Goal: Task Accomplishment & Management: Manage account settings

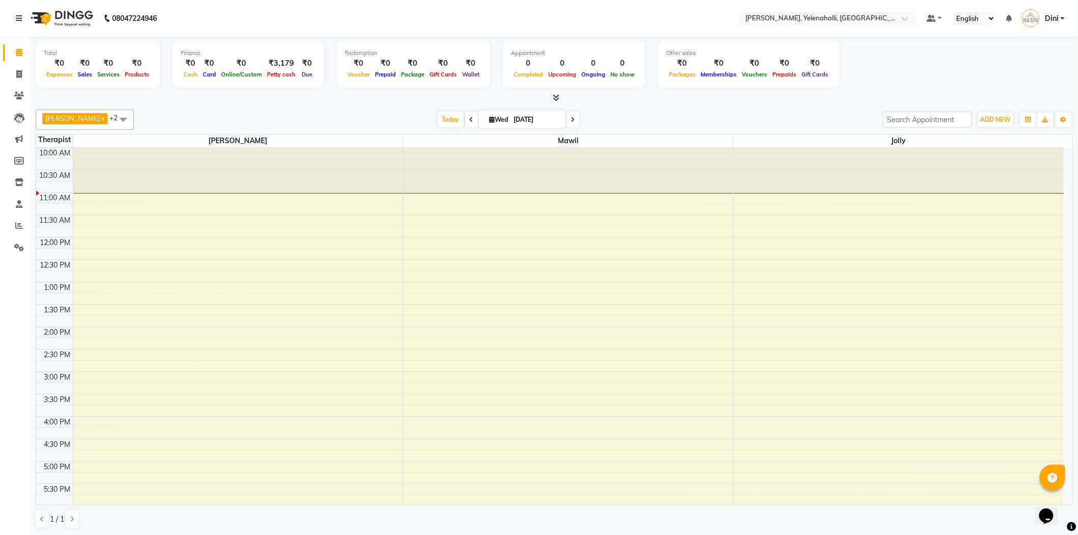
click at [118, 222] on div "10:00 AM 10:30 AM 11:00 AM 11:30 AM 12:00 PM 12:30 PM 1:00 PM 1:30 PM 2:00 PM 2…" at bounding box center [549, 394] width 1027 height 493
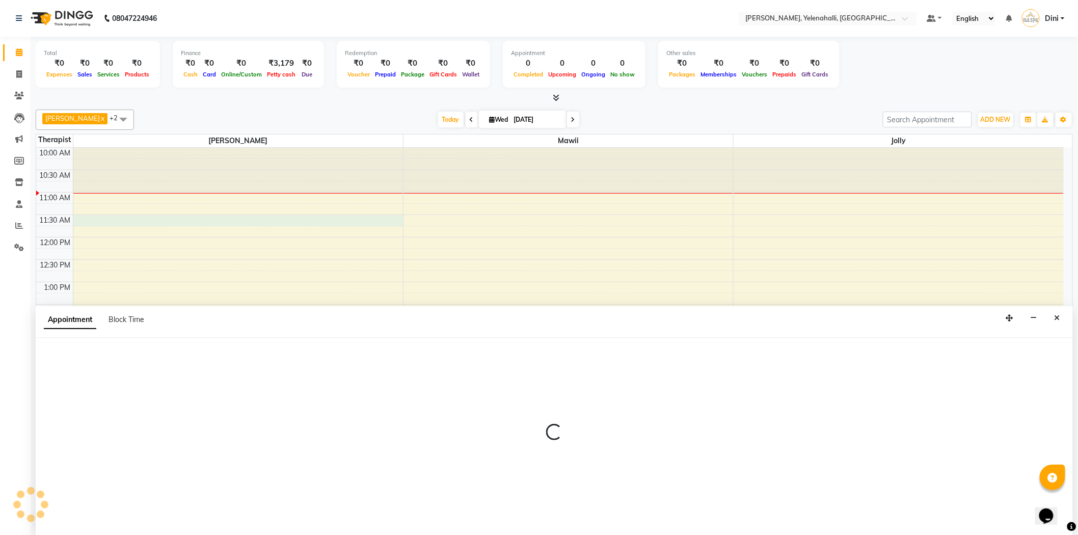
select select "61850"
select select "tentative"
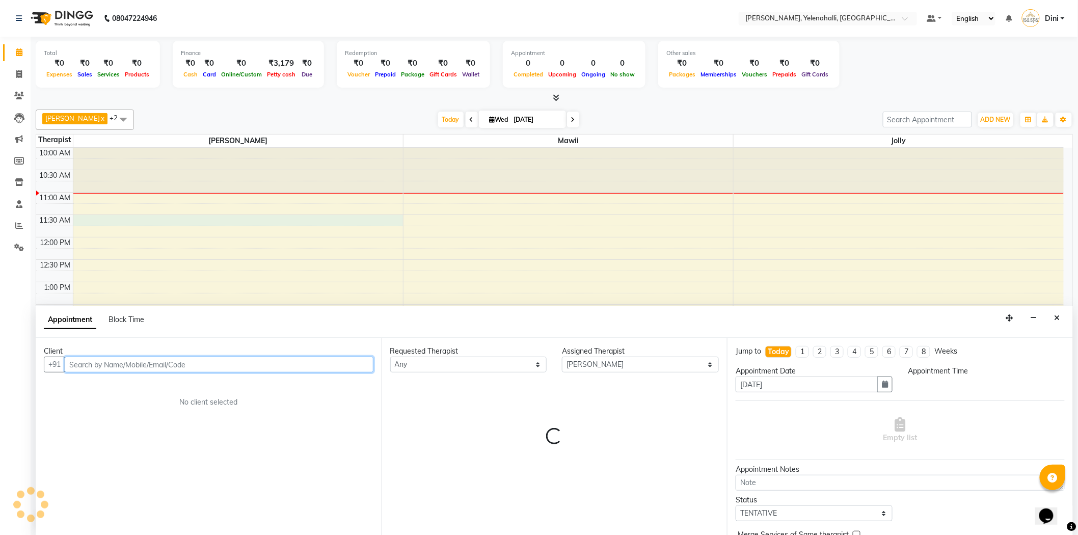
scroll to position [1, 0]
select select "690"
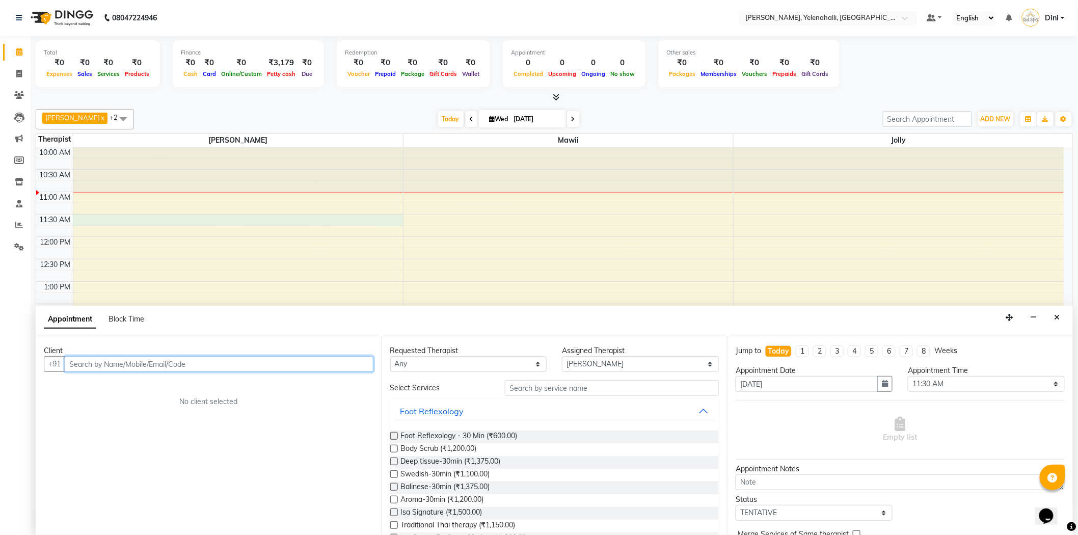
click at [79, 365] on input "text" at bounding box center [219, 364] width 309 height 16
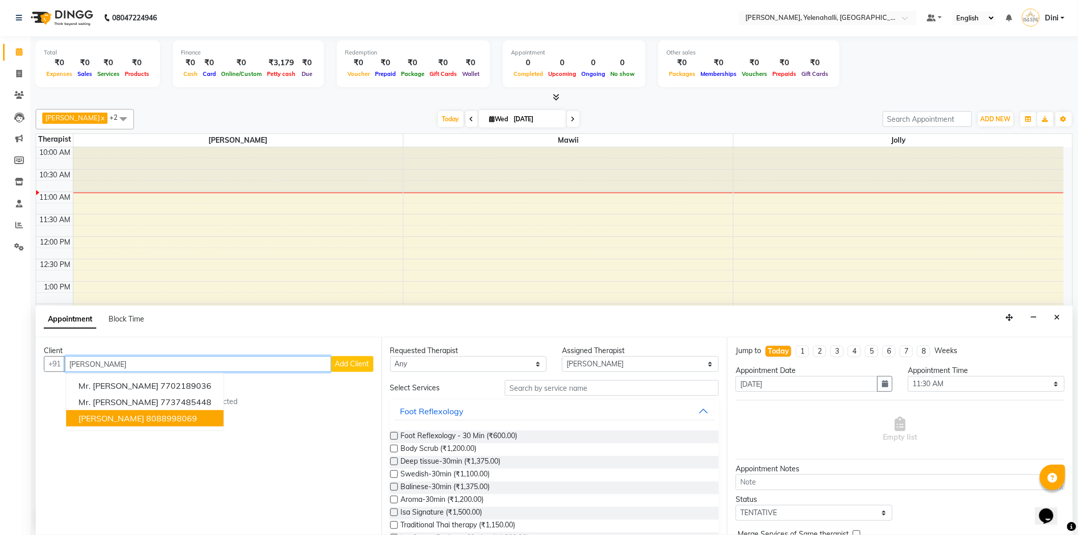
click at [146, 416] on ngb-highlight "8088998069" at bounding box center [171, 418] width 51 height 10
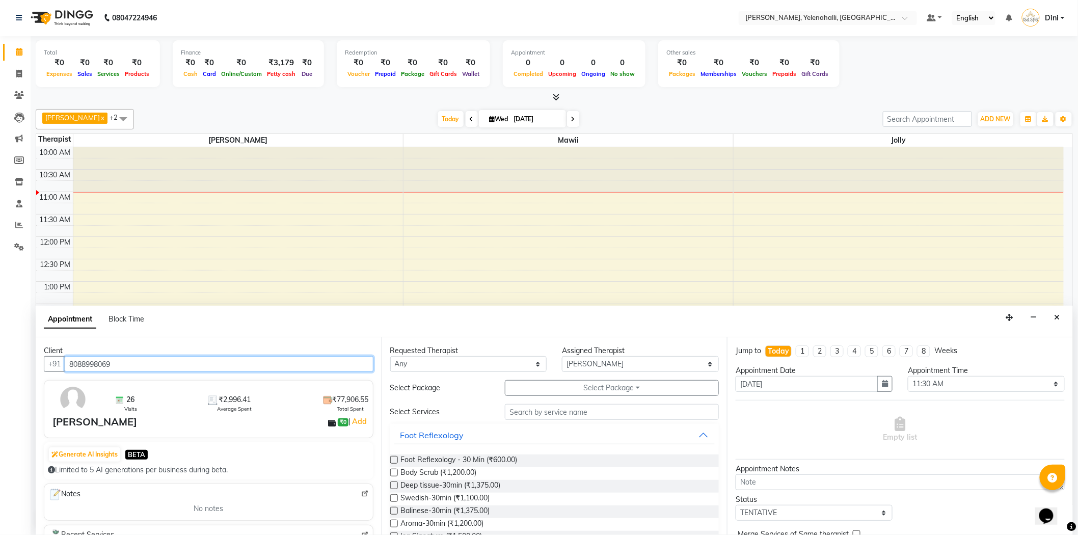
type input "8088998069"
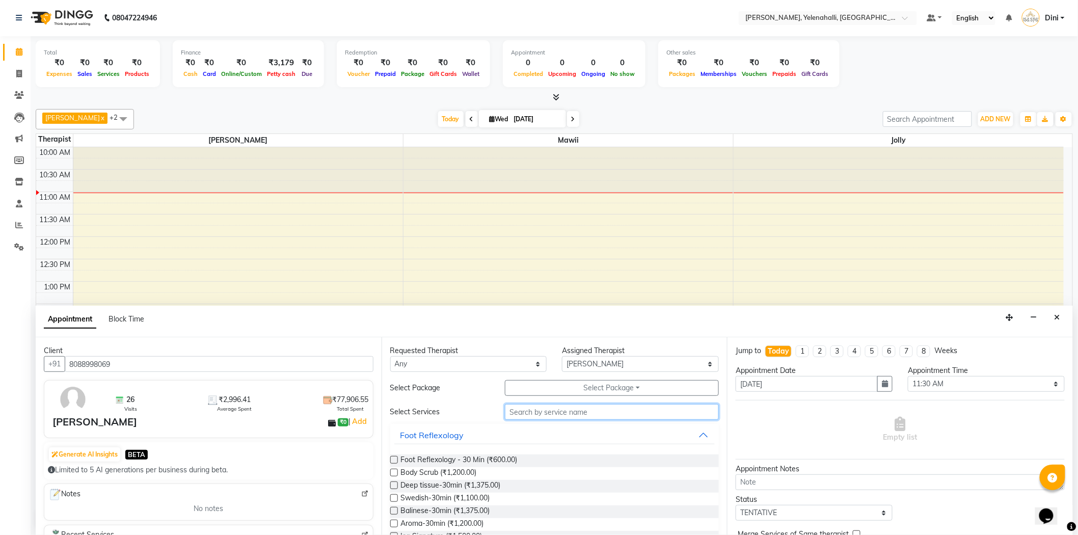
click at [524, 414] on input "text" at bounding box center [612, 412] width 214 height 16
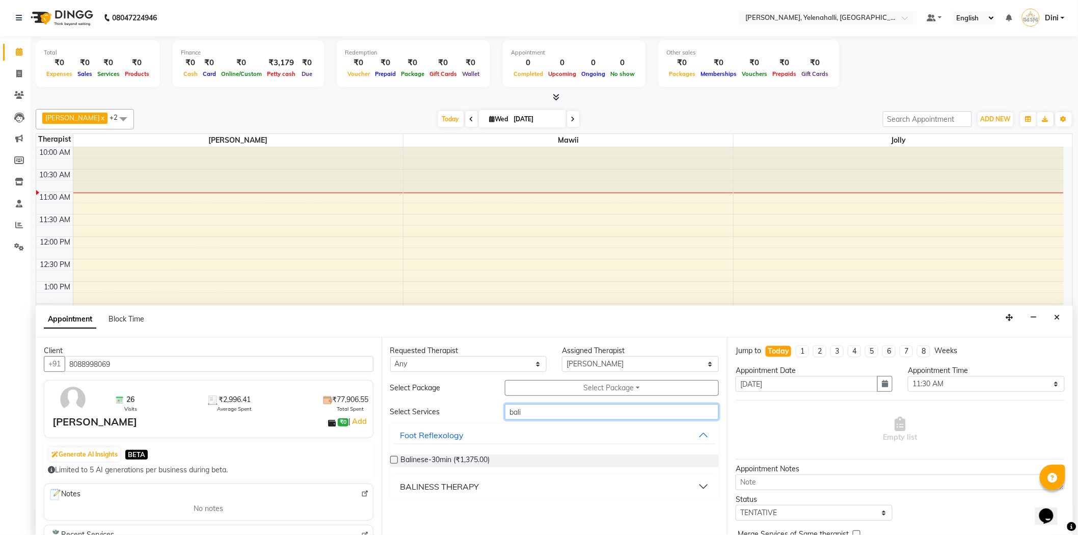
type input "bali"
click at [464, 487] on div "BALINESS THERAPY" at bounding box center [439, 486] width 79 height 12
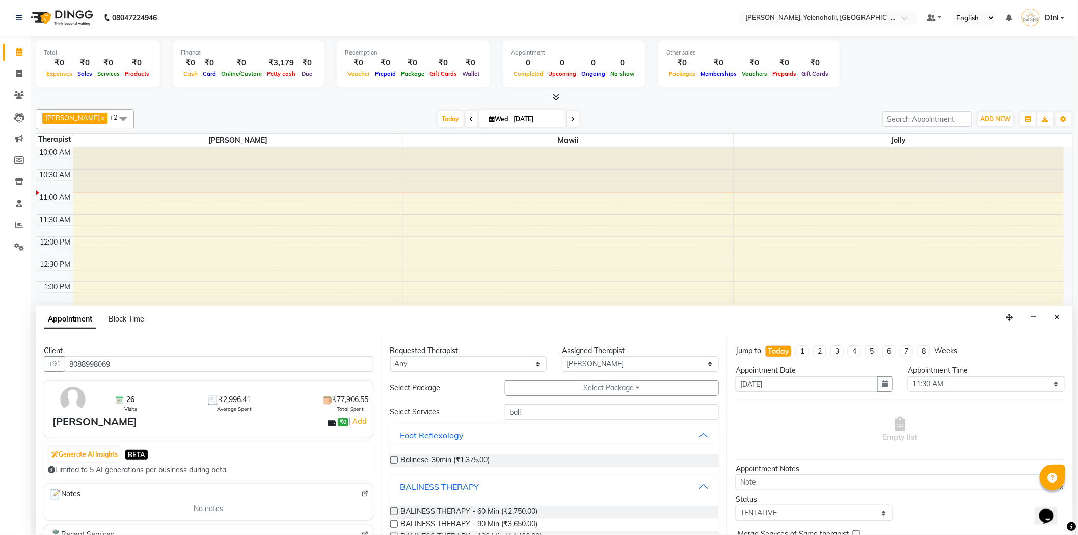
scroll to position [25, 0]
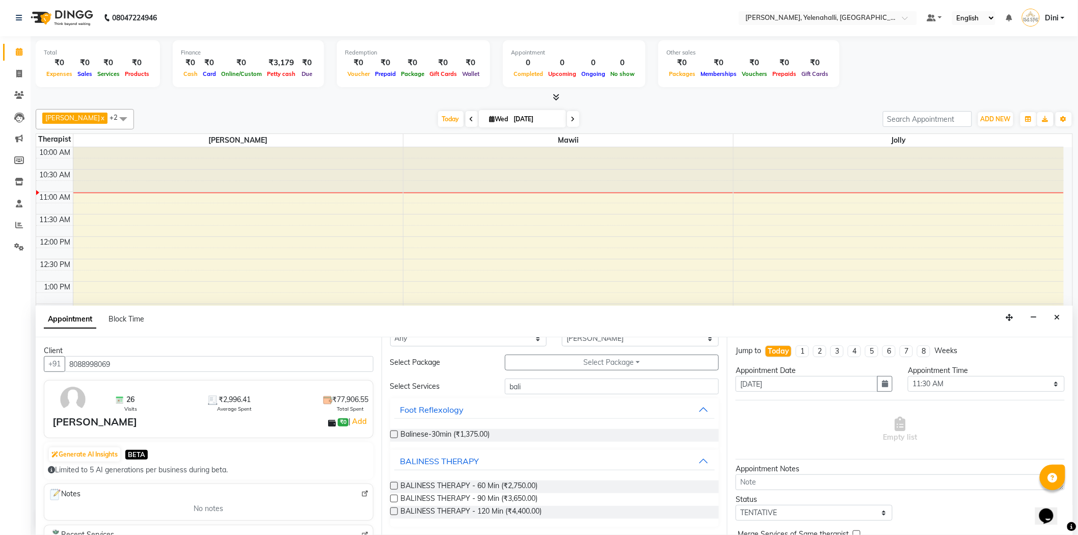
click at [393, 492] on div at bounding box center [393, 487] width 7 height 11
click at [393, 498] on label at bounding box center [394, 499] width 8 height 8
click at [393, 498] on input "checkbox" at bounding box center [393, 499] width 7 height 7
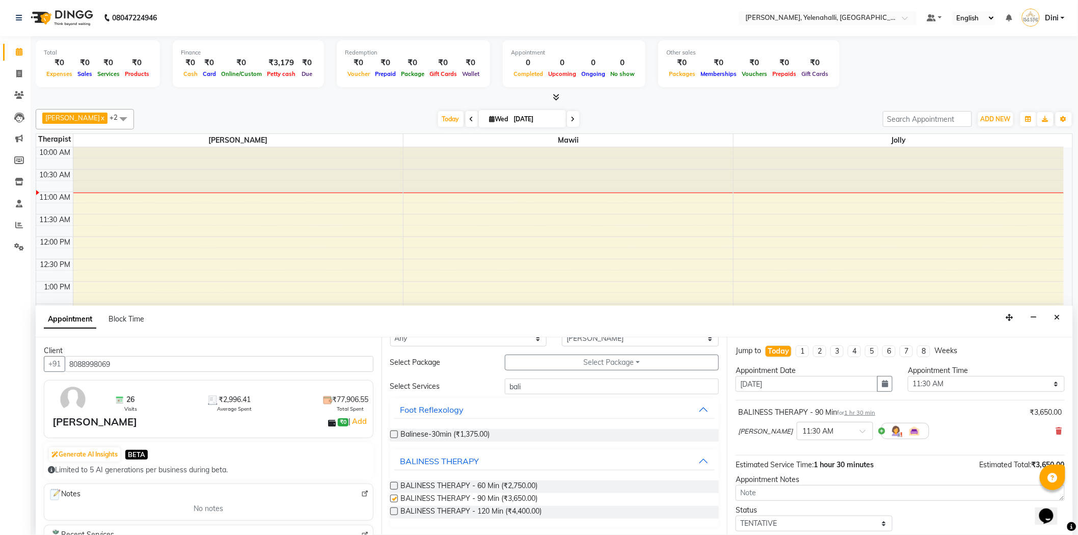
checkbox input "false"
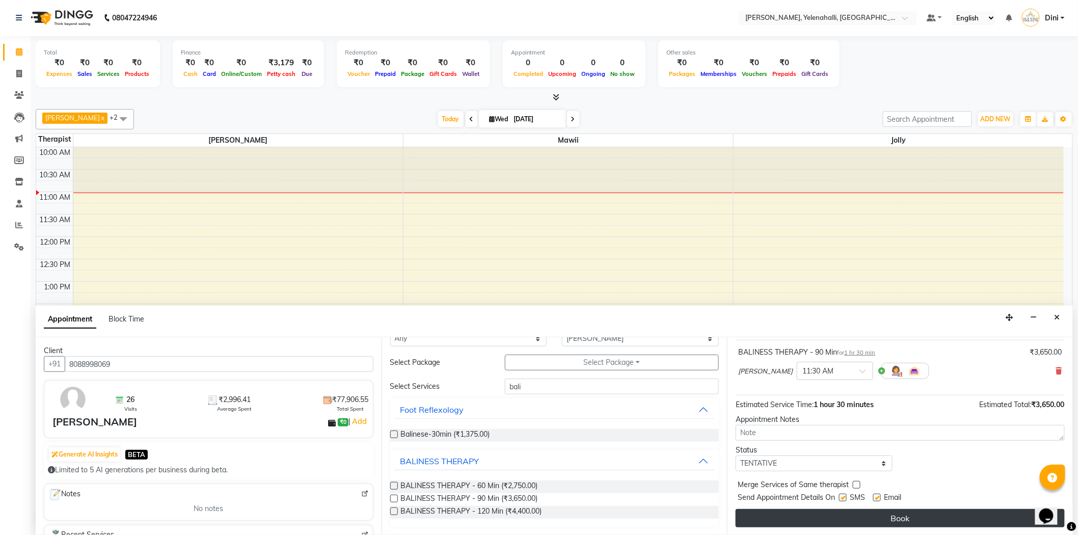
click at [857, 510] on button "Book" at bounding box center [900, 518] width 329 height 18
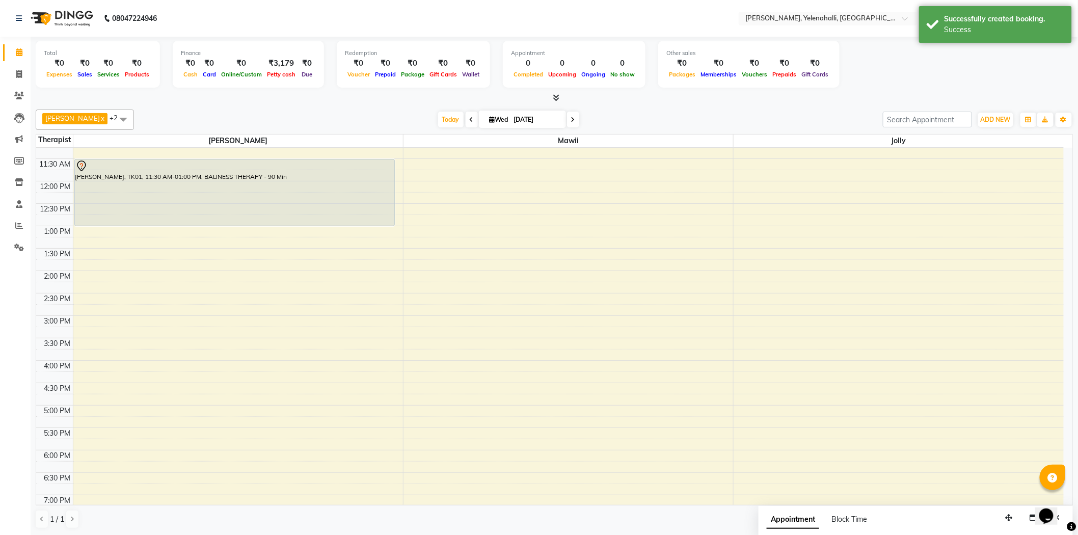
scroll to position [57, 0]
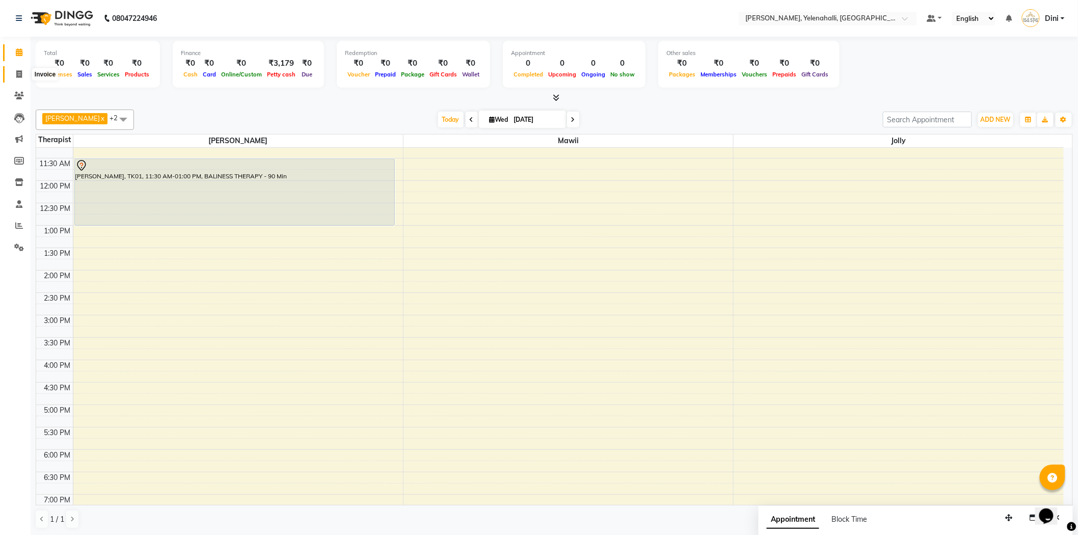
click at [21, 70] on icon at bounding box center [19, 74] width 6 height 8
select select "service"
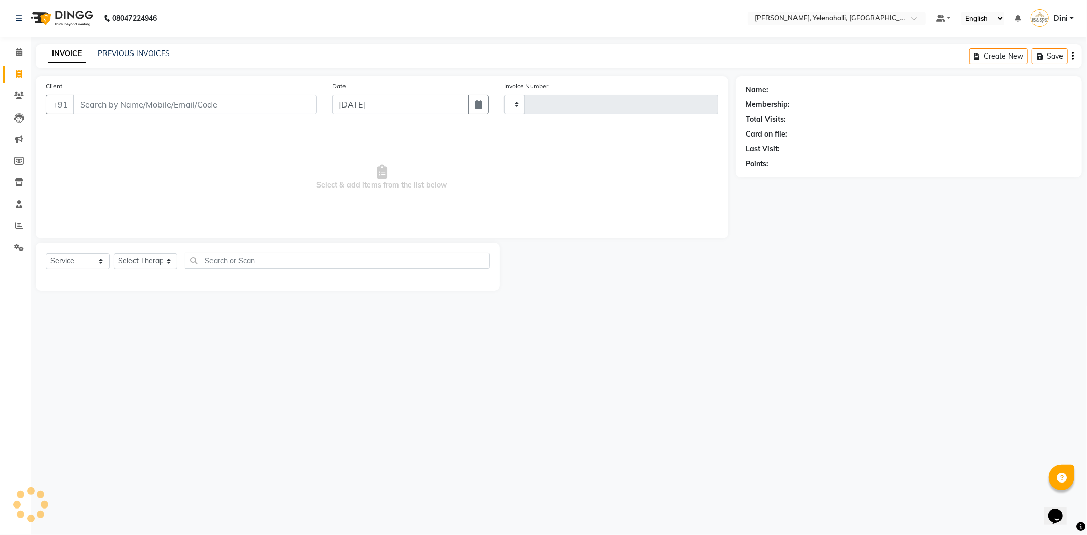
type input "0870"
select select "6121"
click at [90, 103] on input "Client" at bounding box center [194, 104] width 243 height 19
click at [80, 108] on input "Client" at bounding box center [194, 104] width 243 height 19
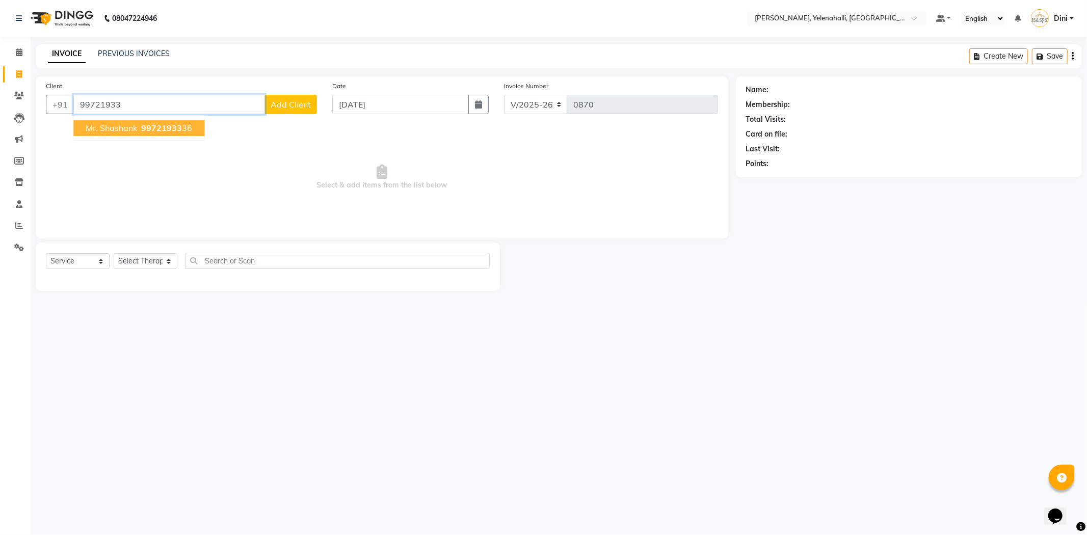
click at [116, 124] on span "Mr. Shashank" at bounding box center [111, 128] width 51 height 10
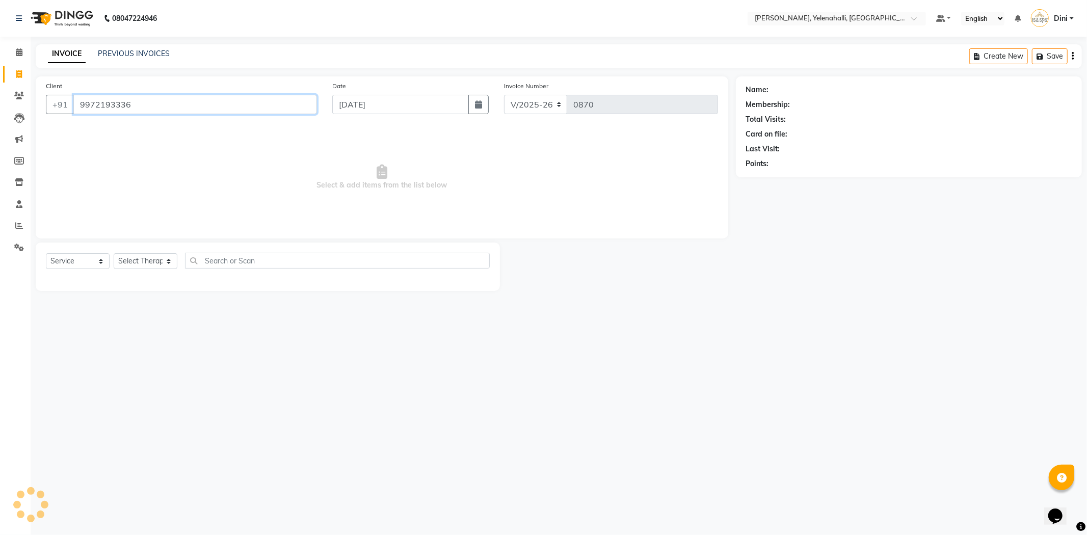
type input "9972193336"
select select "1: Object"
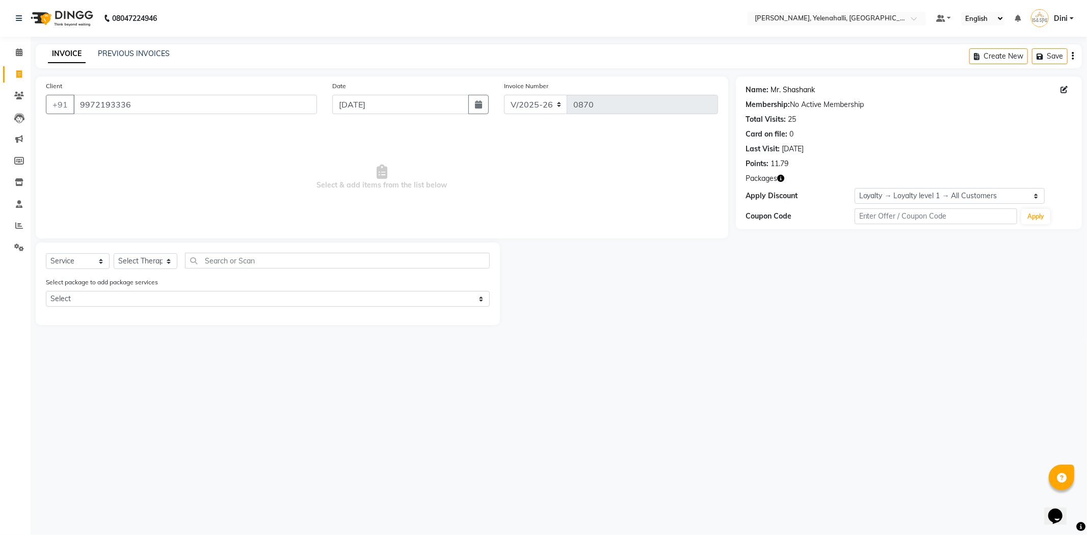
click at [797, 87] on link "Mr. Shashank" at bounding box center [793, 90] width 44 height 11
click at [16, 51] on icon at bounding box center [19, 52] width 7 height 8
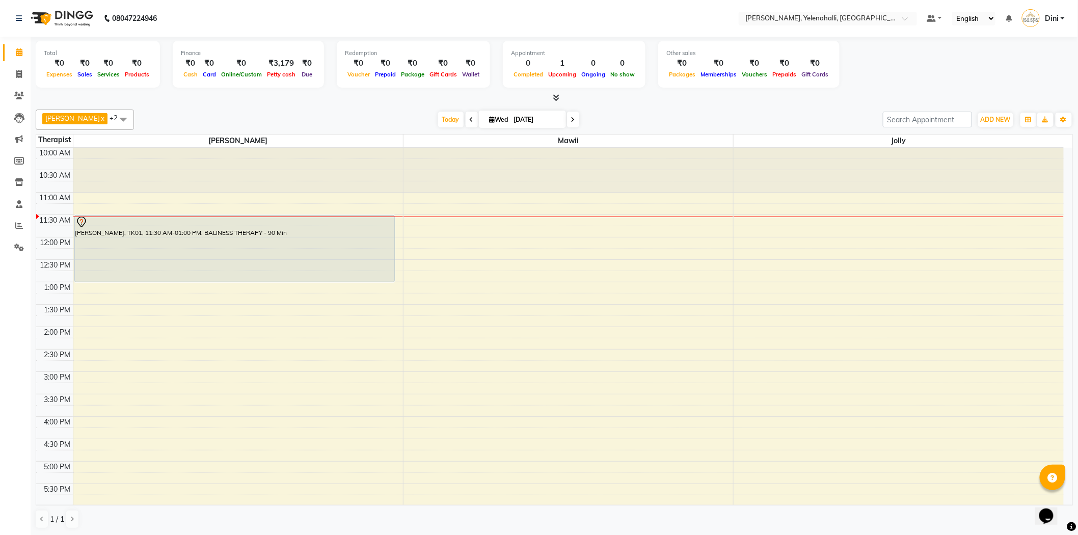
click at [411, 307] on div "10:00 AM 10:30 AM 11:00 AM 11:30 AM 12:00 PM 12:30 PM 1:00 PM 1:30 PM 2:00 PM 2…" at bounding box center [549, 394] width 1027 height 493
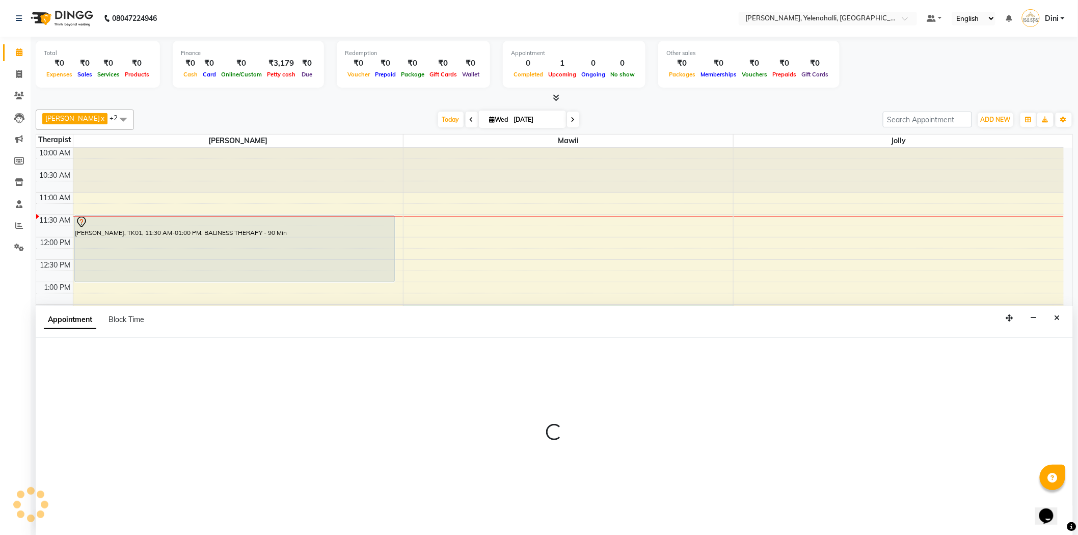
scroll to position [1, 0]
select select "61851"
select select "810"
select select "tentative"
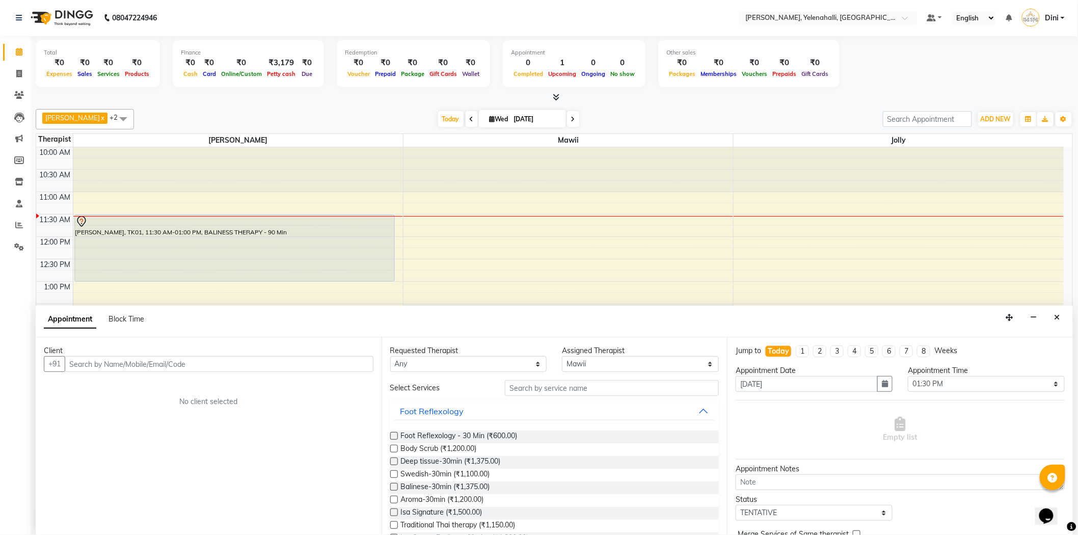
click at [83, 361] on input "text" at bounding box center [219, 364] width 309 height 16
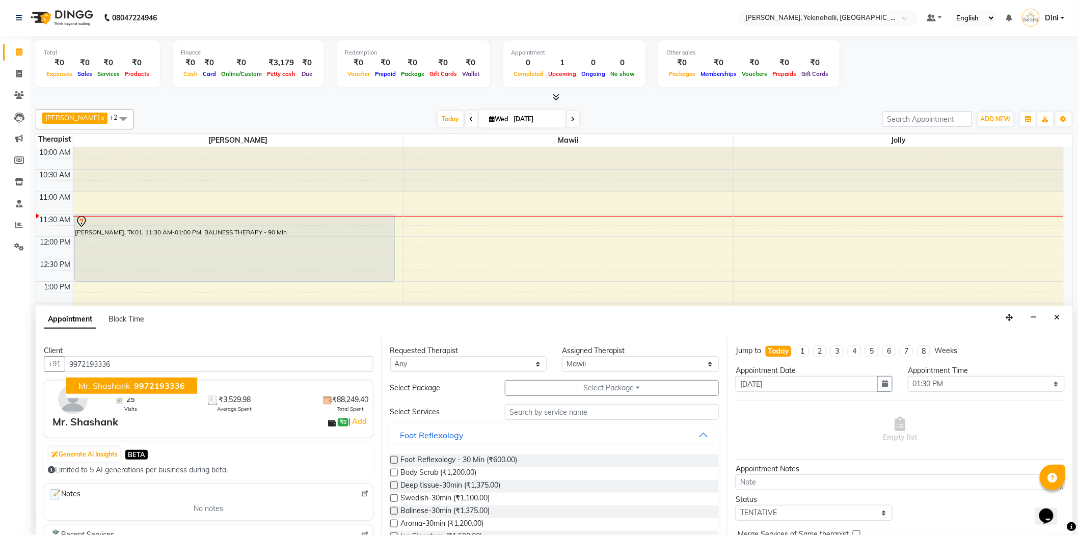
click at [104, 389] on span "Mr. Shashank" at bounding box center [103, 386] width 51 height 10
type input "9972193336"
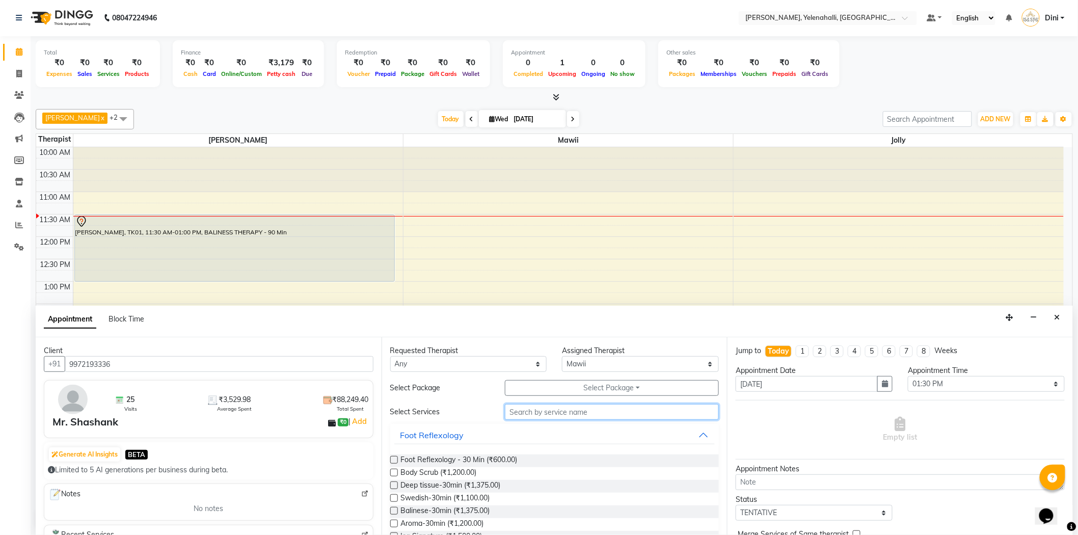
click at [521, 415] on input "text" at bounding box center [612, 412] width 214 height 16
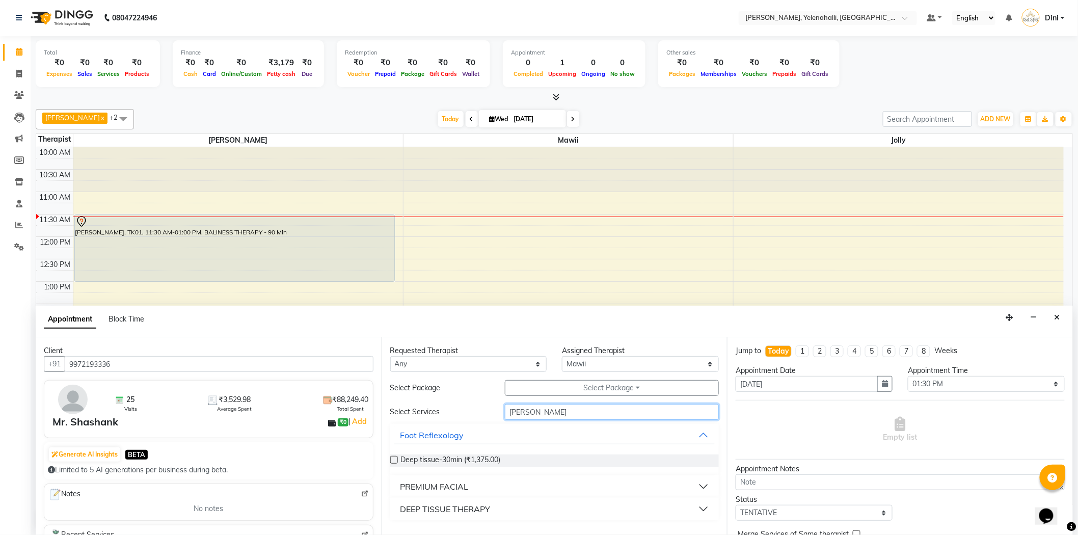
type input "[PERSON_NAME]"
click at [472, 506] on div "DEEP TISSUE THERAPY" at bounding box center [445, 509] width 90 height 12
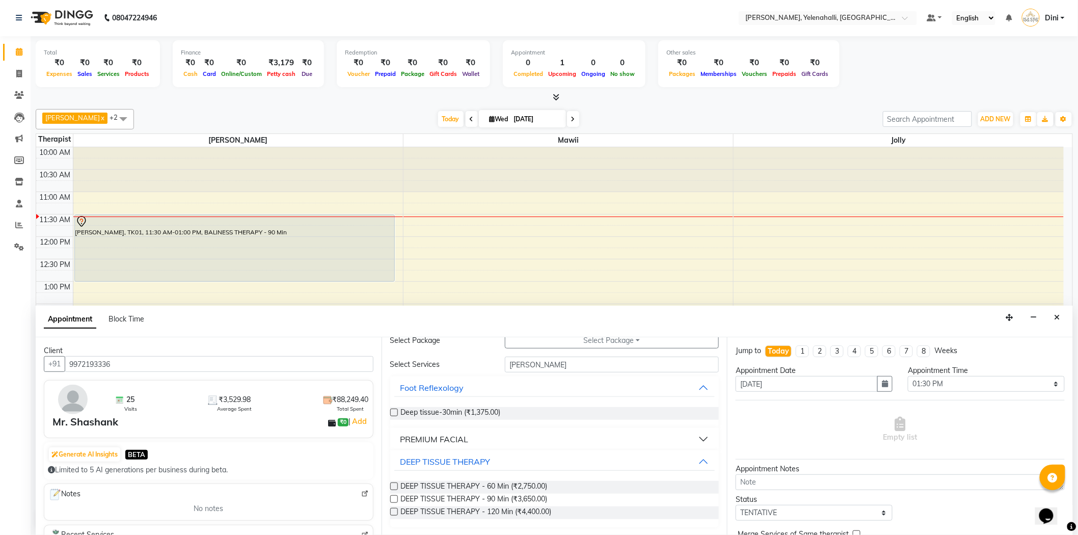
click at [393, 508] on label at bounding box center [394, 512] width 8 height 8
click at [393, 509] on input "checkbox" at bounding box center [393, 512] width 7 height 7
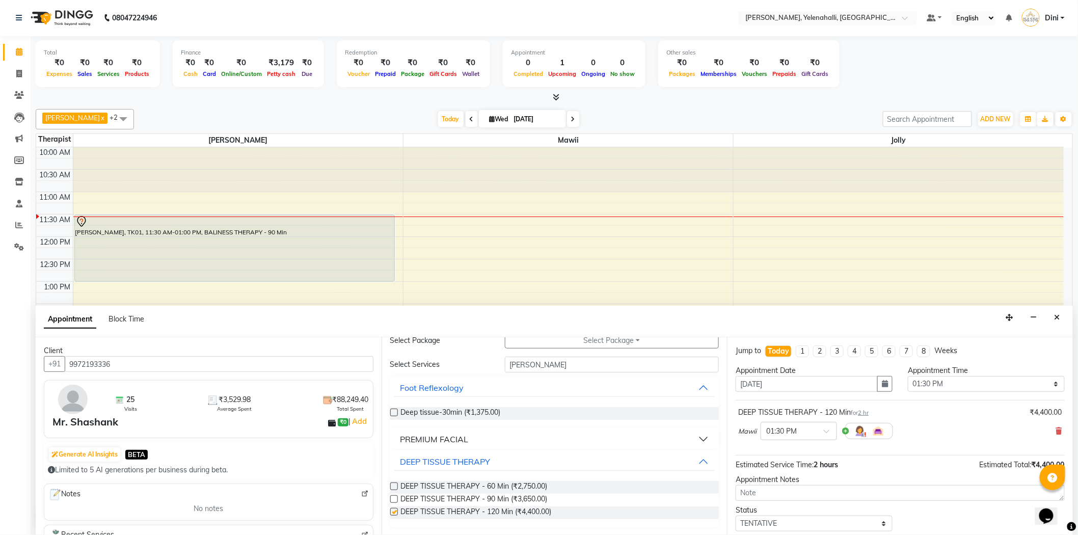
checkbox input "false"
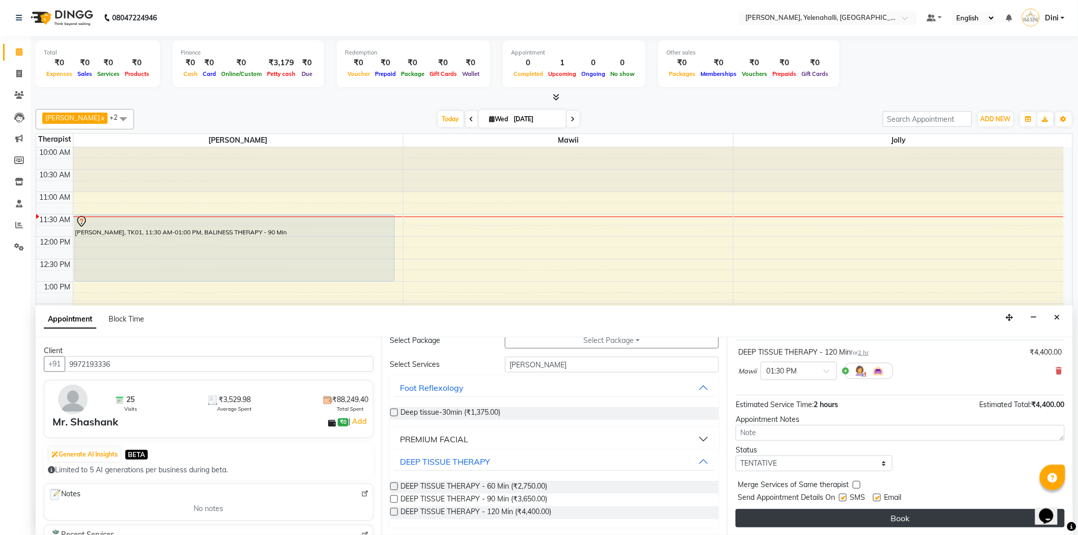
click at [898, 518] on button "Book" at bounding box center [900, 518] width 329 height 18
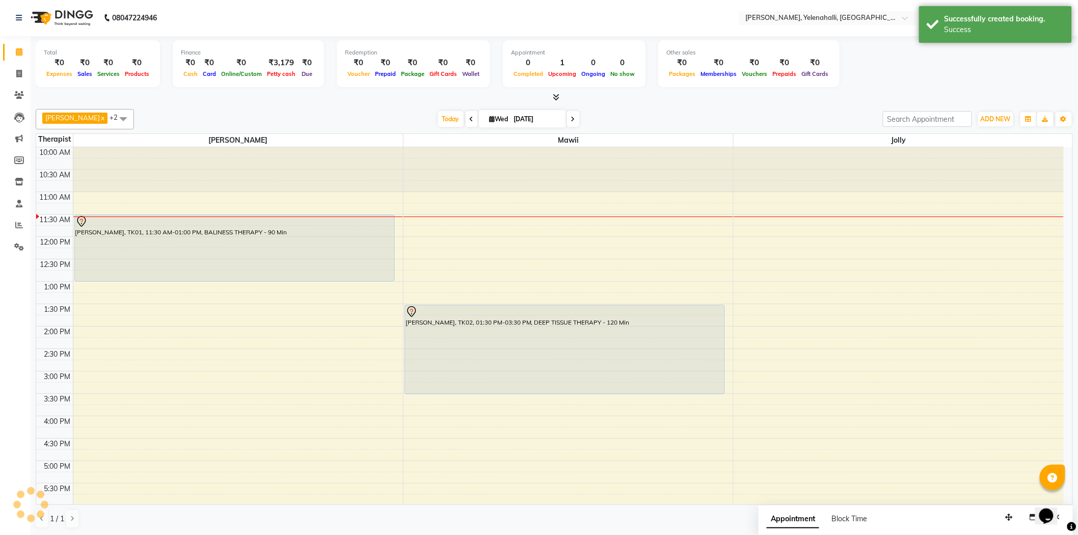
scroll to position [0, 0]
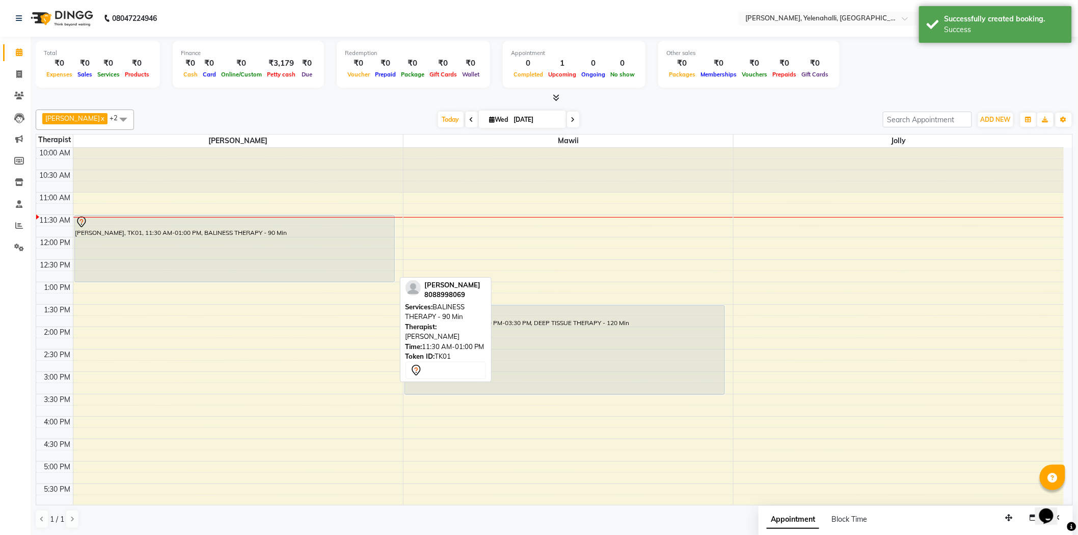
click at [267, 232] on div "[PERSON_NAME], TK01, 11:30 AM-01:00 PM, BALINESS THERAPY - 90 Min" at bounding box center [234, 248] width 319 height 66
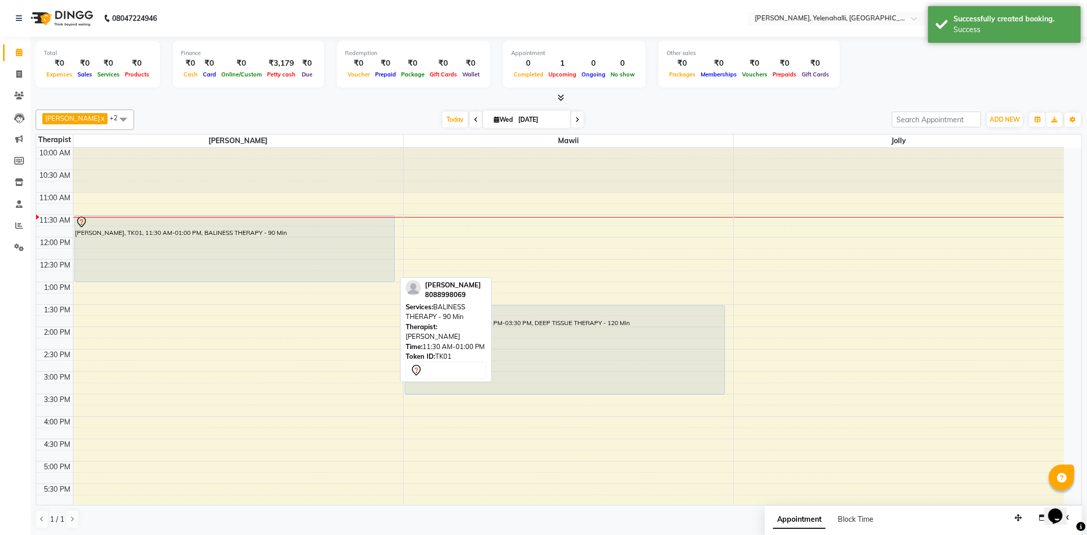
select select "7"
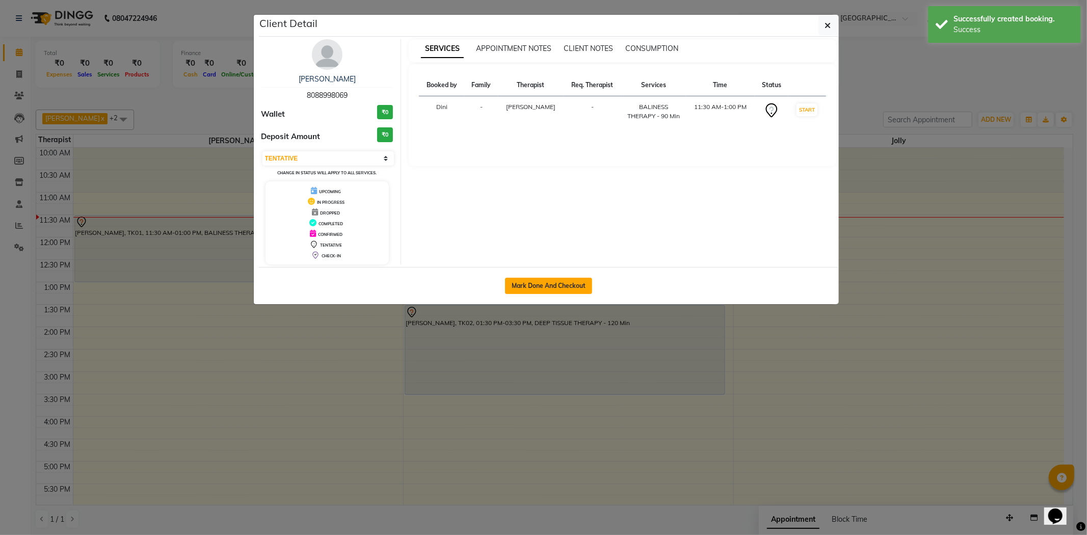
click at [561, 281] on div "Mark Done And Checkout" at bounding box center [549, 285] width 580 height 37
click at [559, 281] on button "Mark Done And Checkout" at bounding box center [548, 286] width 87 height 16
select select "service"
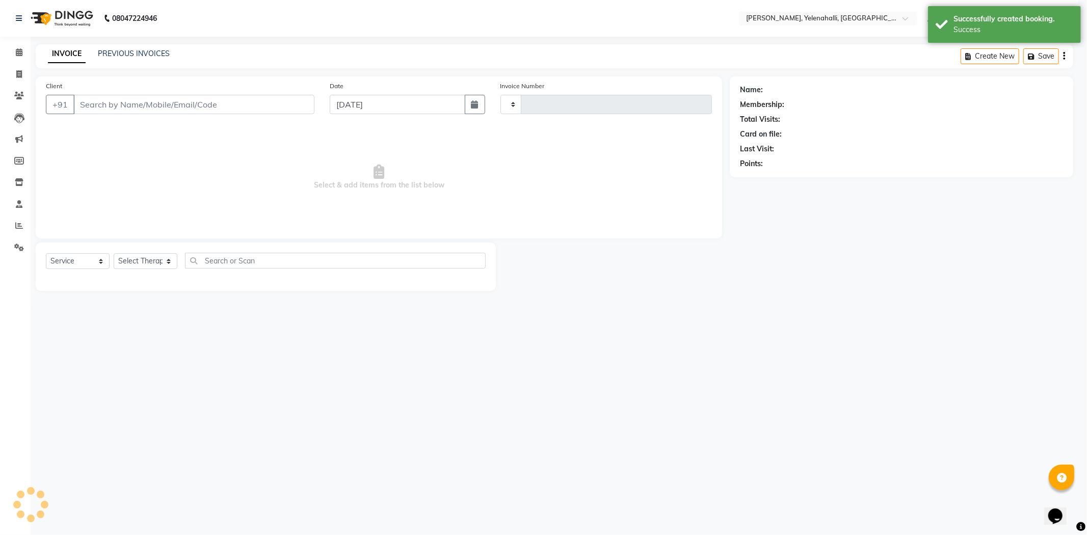
type input "0870"
select select "6121"
type input "8088998069"
select select "61850"
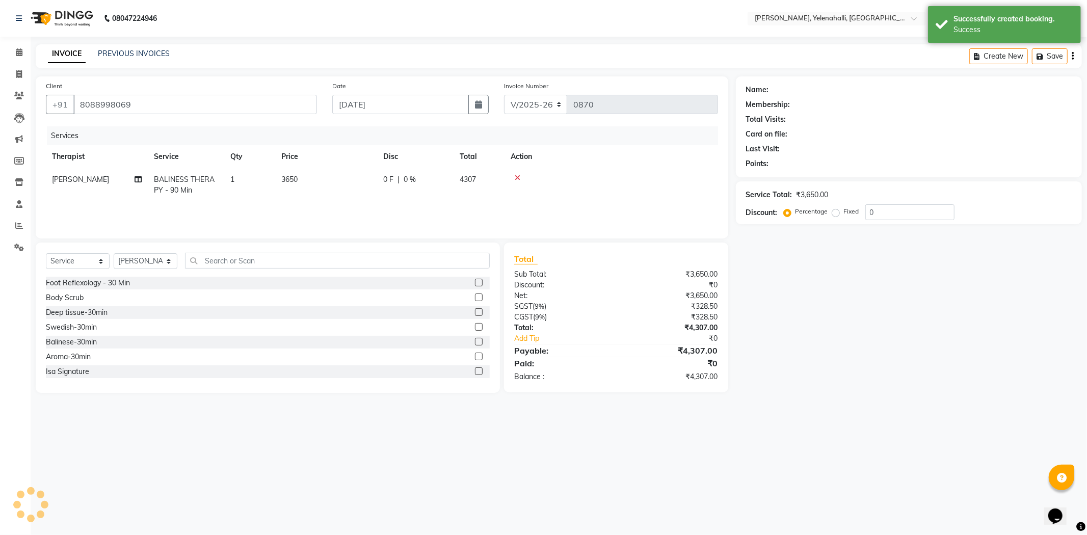
select select "1: Object"
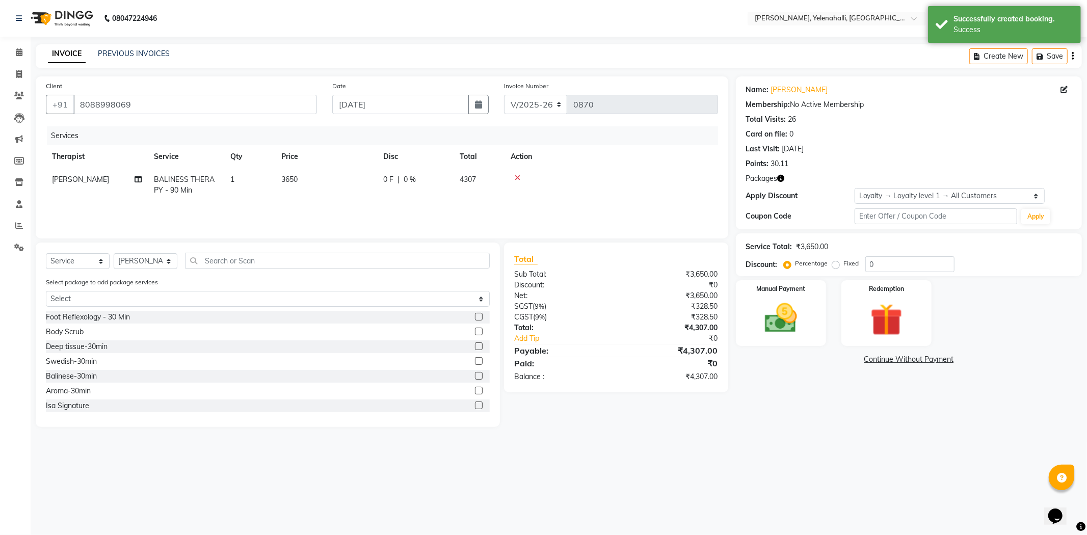
click at [518, 175] on icon at bounding box center [517, 177] width 6 height 7
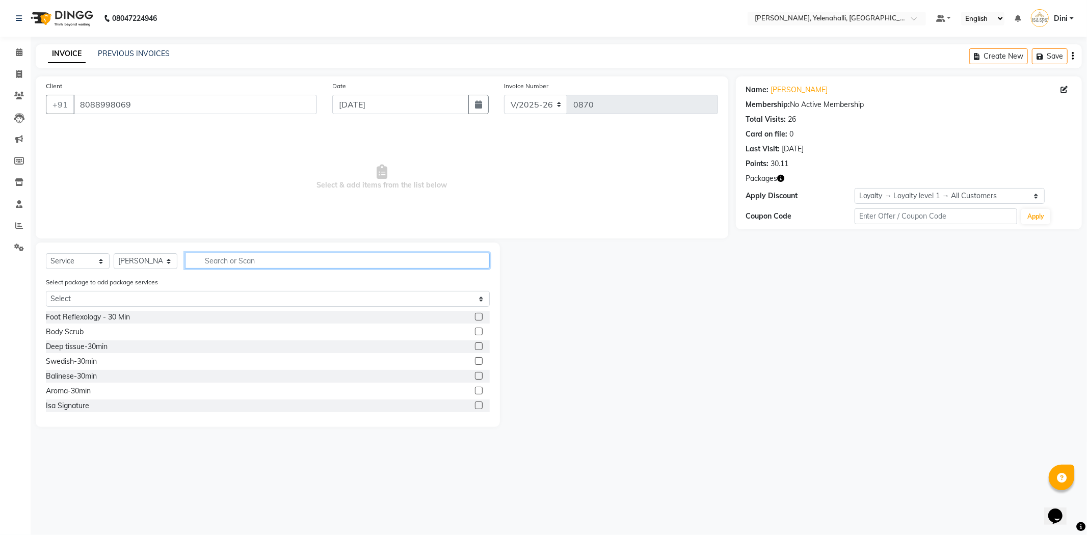
click at [210, 260] on input "text" at bounding box center [337, 261] width 305 height 16
type input "bali"
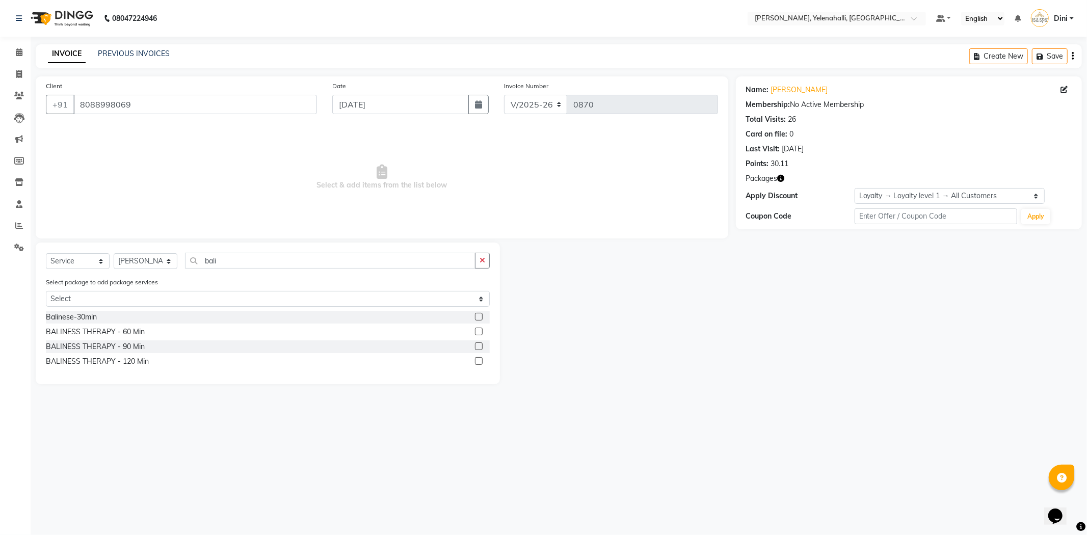
click at [479, 359] on label at bounding box center [479, 361] width 8 height 8
click at [479, 359] on input "checkbox" at bounding box center [478, 361] width 7 height 7
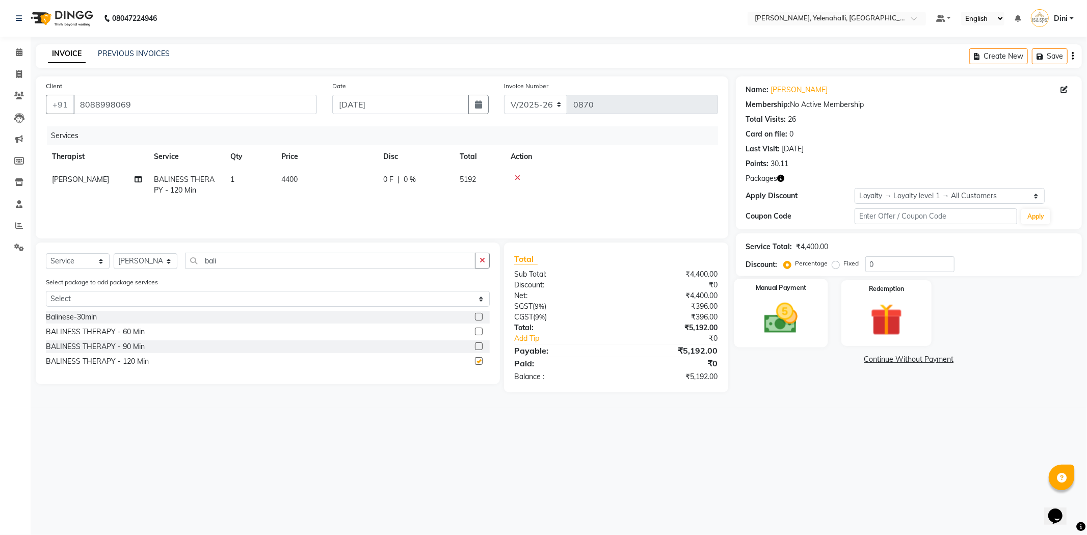
checkbox input "false"
click at [854, 309] on div "Redemption" at bounding box center [886, 313] width 94 height 68
click at [852, 359] on span "Package 3" at bounding box center [857, 361] width 35 height 12
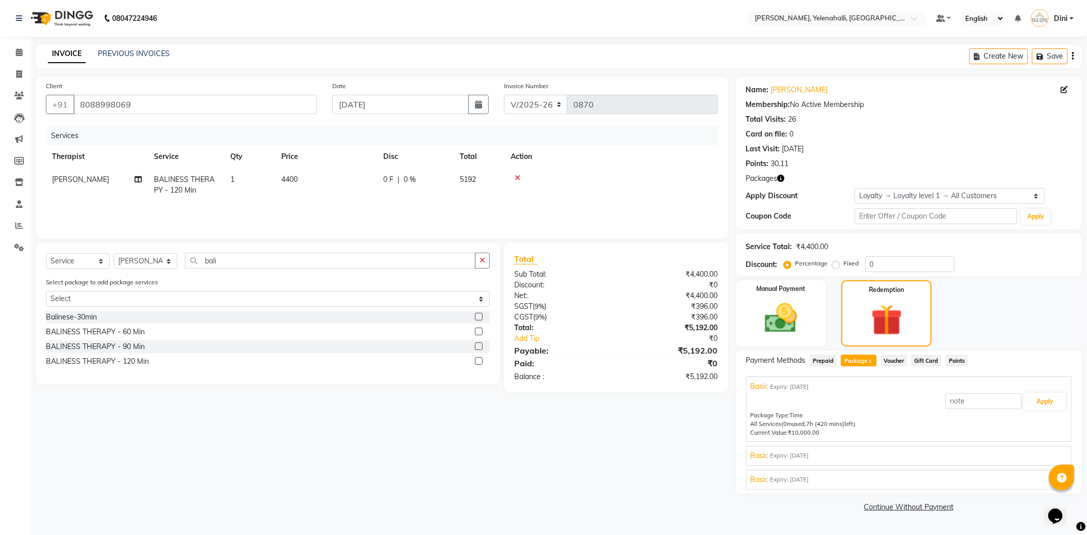
click at [842, 448] on div "Basic Expiry: [DATE] Apply Package Type: Time All Services (7h used, 0m (0 mins…" at bounding box center [908, 456] width 325 height 20
click at [841, 452] on div "Basic Expiry: [DATE]" at bounding box center [908, 455] width 316 height 11
click at [842, 471] on div "Basic Expiry: [DATE] Apply Package Type: Time All Services (7h used, 0m (0 mins…" at bounding box center [908, 480] width 325 height 20
click at [841, 481] on div "Basic Expiry: [DATE]" at bounding box center [908, 479] width 316 height 11
click at [853, 390] on div "Basic Expiry: [DATE]" at bounding box center [908, 386] width 316 height 11
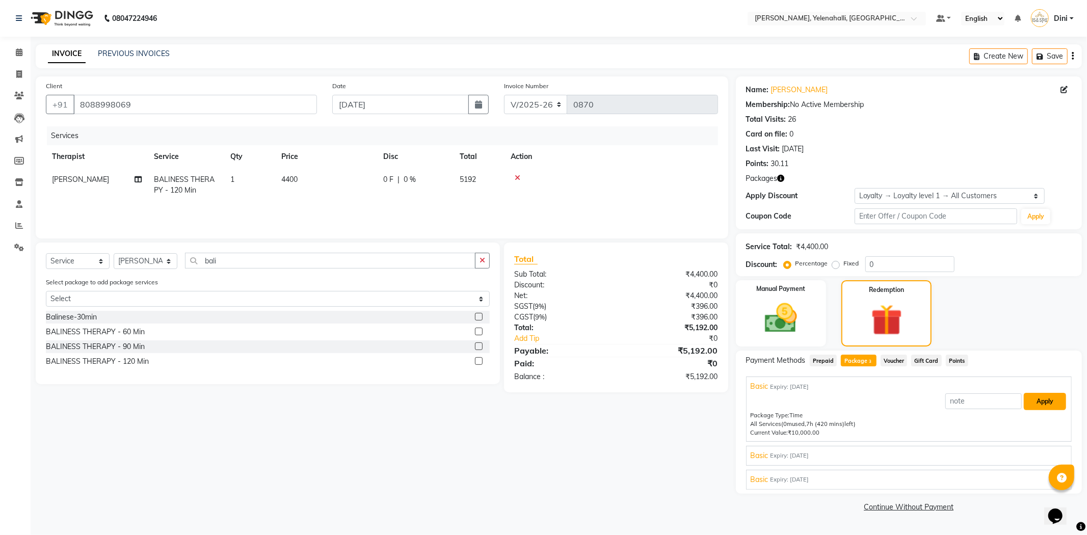
click at [1047, 401] on button "Apply" at bounding box center [1044, 401] width 42 height 17
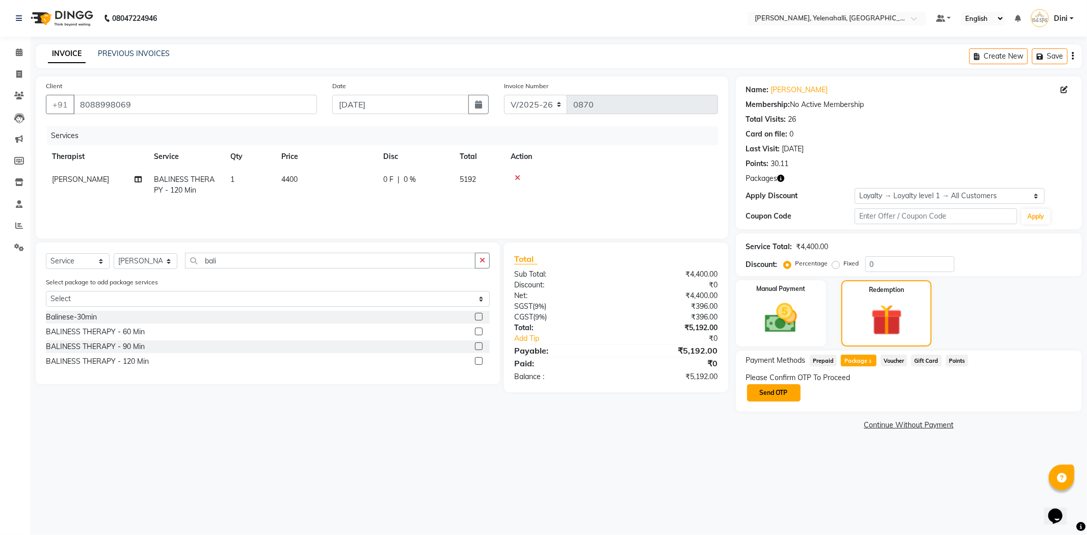
click at [787, 386] on button "Send OTP" at bounding box center [773, 392] width 53 height 17
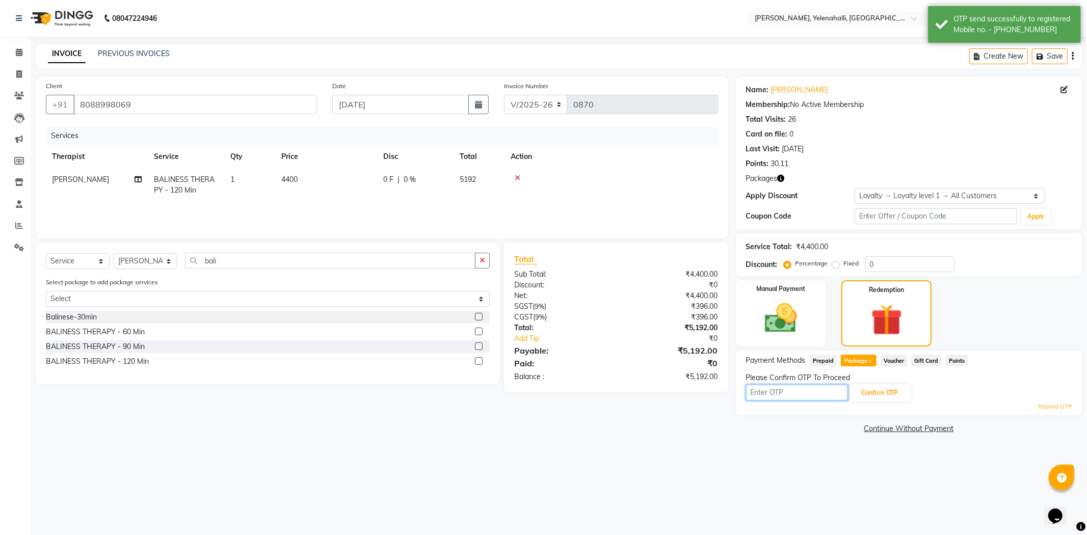
click at [766, 393] on input "text" at bounding box center [797, 393] width 102 height 16
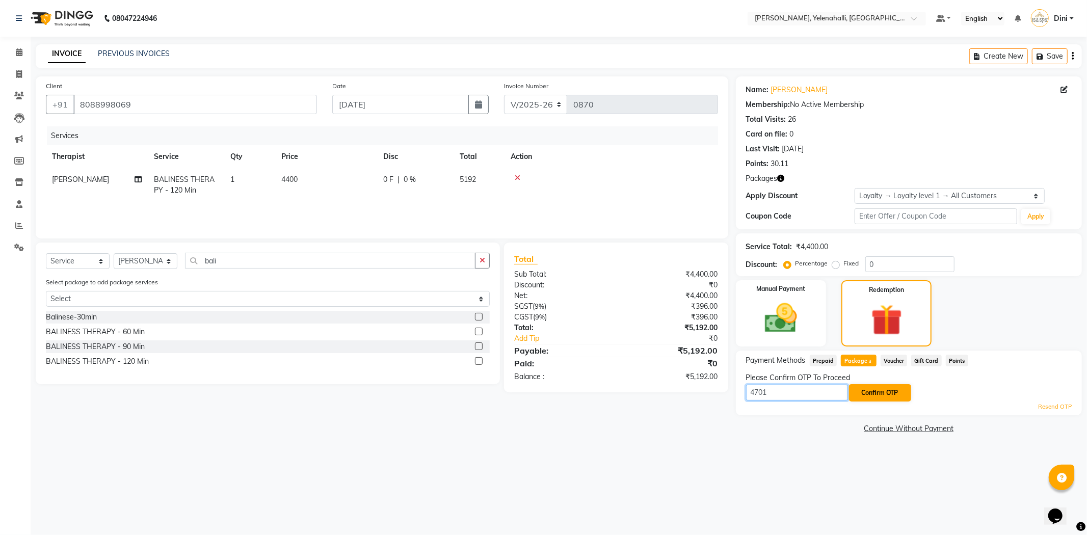
type input "4701"
click at [887, 391] on button "Confirm OTP" at bounding box center [880, 392] width 62 height 17
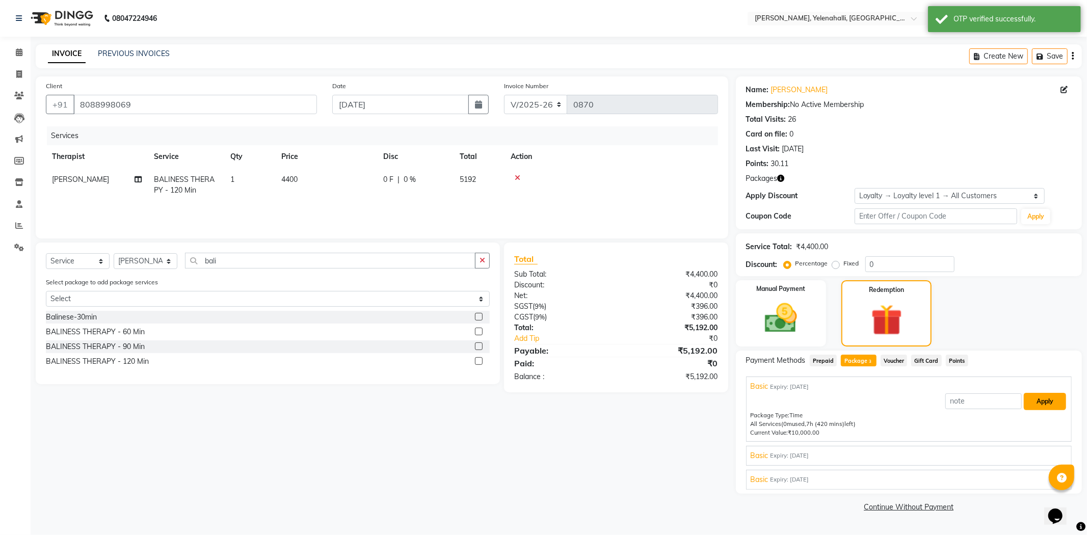
click at [1030, 401] on button "Apply" at bounding box center [1044, 401] width 42 height 17
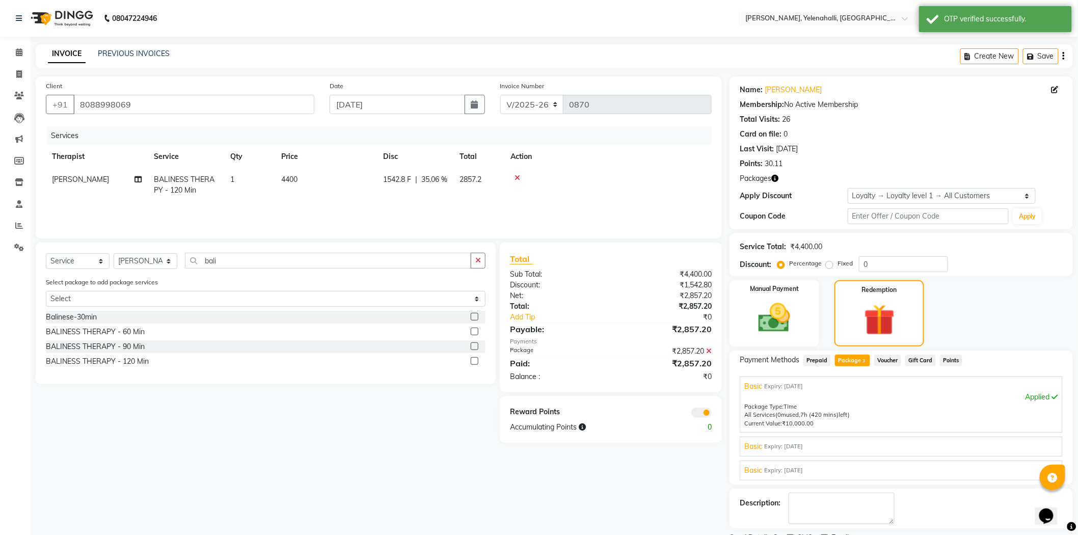
drag, startPoint x: 1076, startPoint y: 357, endPoint x: 995, endPoint y: 456, distance: 128.6
click at [1078, 404] on html "08047224946 Select Location × Isa Spa, Yelenahalli, Begur [PERSON_NAME] Road De…" at bounding box center [539, 267] width 1078 height 535
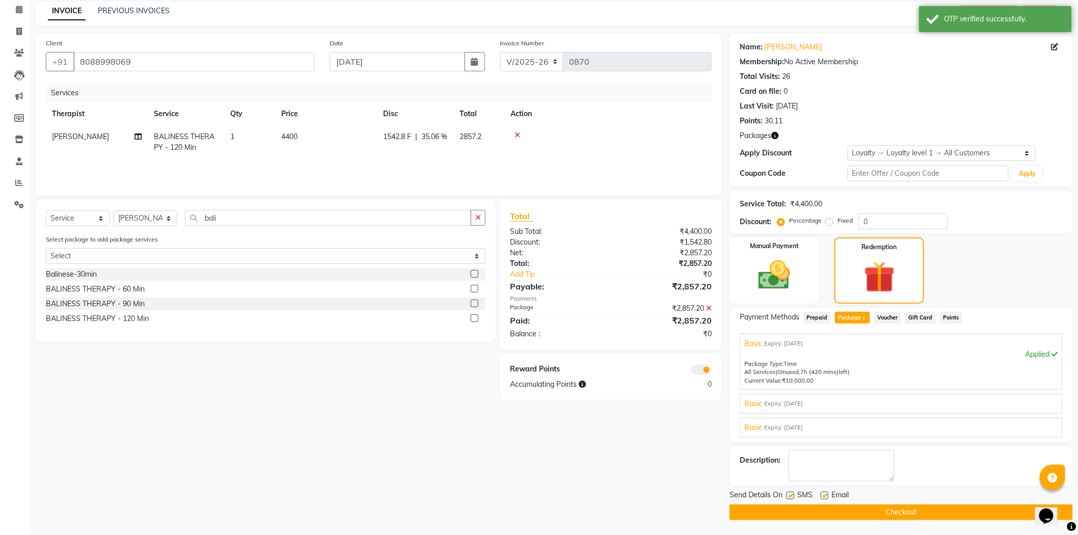
click at [880, 514] on button "Checkout" at bounding box center [900, 512] width 343 height 16
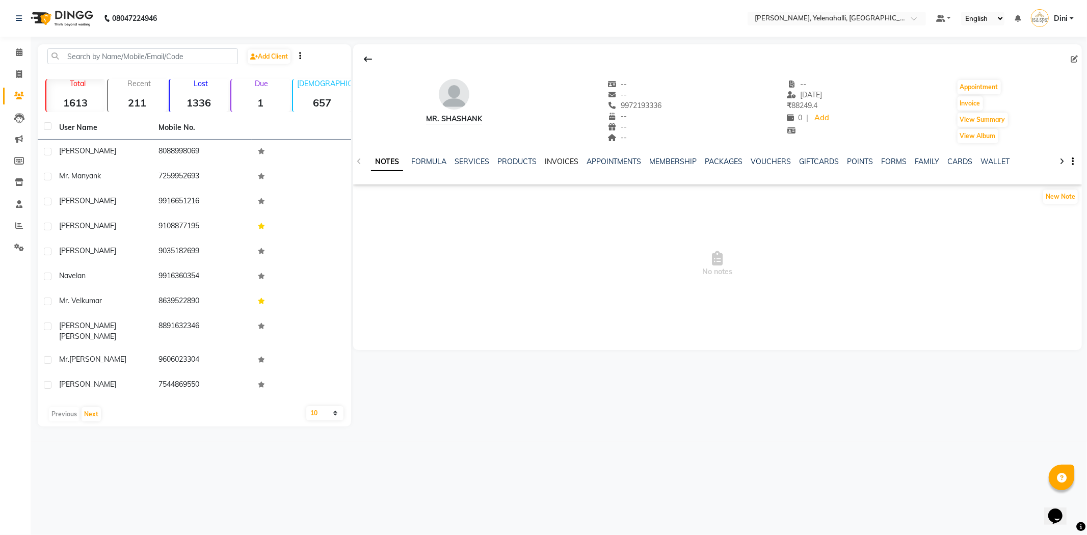
click at [548, 159] on link "INVOICES" at bounding box center [562, 161] width 34 height 9
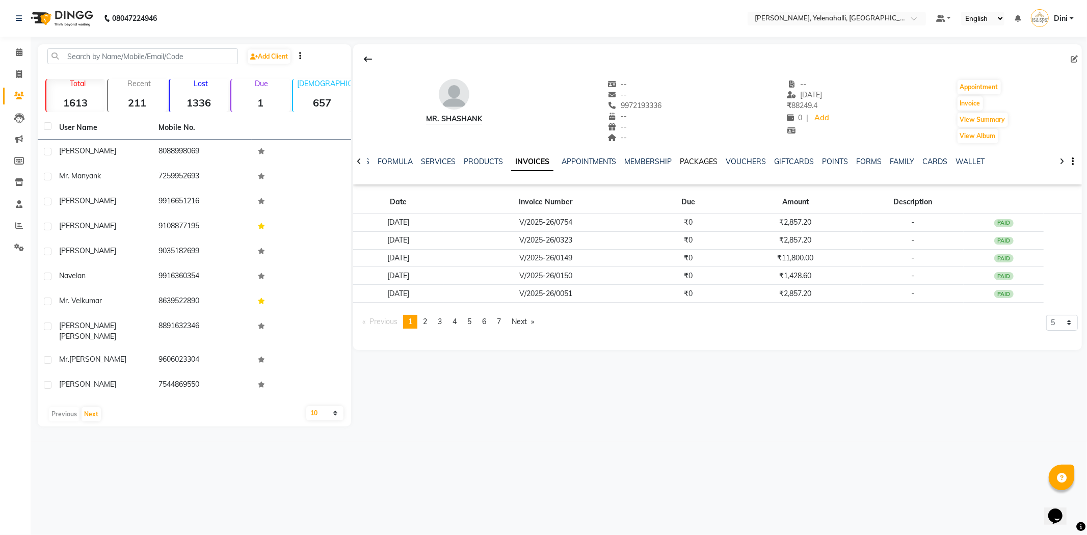
click at [680, 165] on link "PACKAGES" at bounding box center [699, 161] width 38 height 9
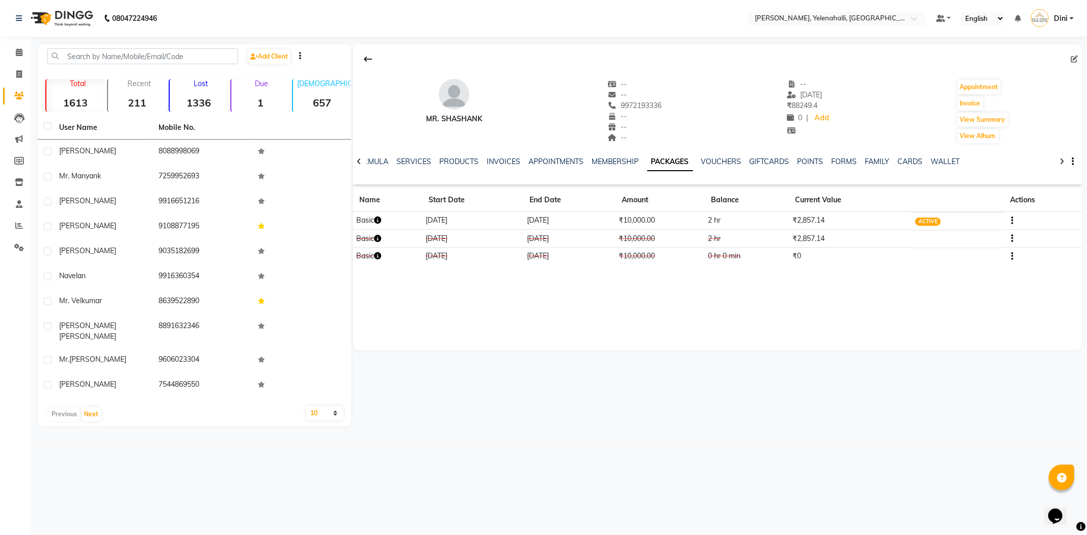
copy span "9972193336"
drag, startPoint x: 617, startPoint y: 104, endPoint x: 676, endPoint y: 104, distance: 59.1
click at [676, 104] on div "Mr. Shashank -- -- 9972193336 -- -- -- -- 14-08-2025 ₹ 88249.4 0 | Add Appointm…" at bounding box center [717, 106] width 728 height 75
